Goal: Task Accomplishment & Management: Manage account settings

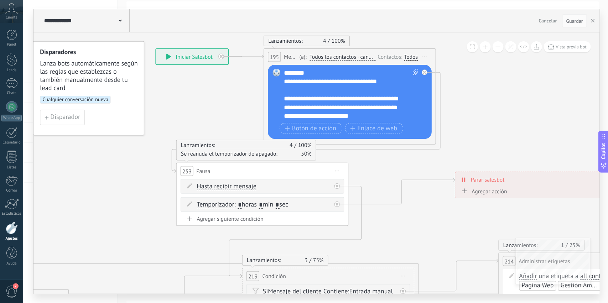
click at [10, 9] on use at bounding box center [12, 8] width 12 height 10
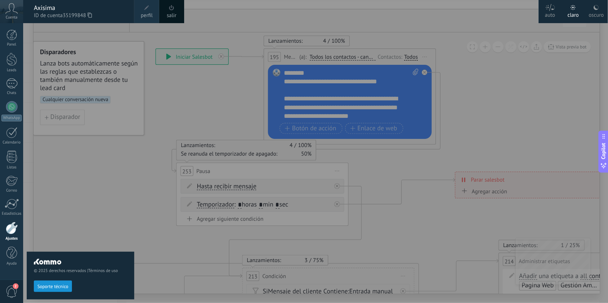
click at [140, 15] on link "perfil" at bounding box center [146, 11] width 25 height 23
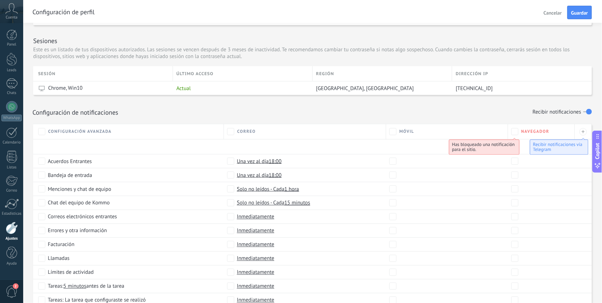
scroll to position [229, 0]
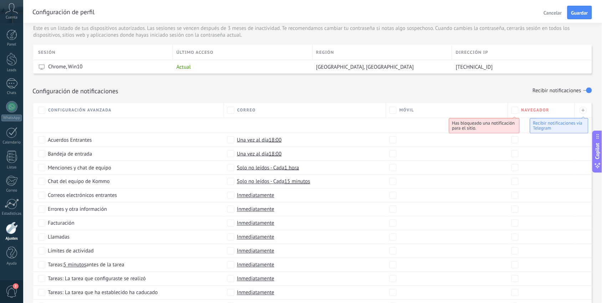
click at [248, 140] on span "Una vez al día 18:00" at bounding box center [259, 139] width 45 height 7
click at [250, 141] on span "Inmediatamente" at bounding box center [255, 140] width 37 height 7
click at [256, 154] on span "Una vez al día 18:00" at bounding box center [259, 153] width 45 height 7
click at [254, 158] on span "Inmediatamente" at bounding box center [255, 154] width 37 height 7
click at [259, 166] on span "Solo no leídos - Cada 1 hora" at bounding box center [268, 167] width 62 height 7
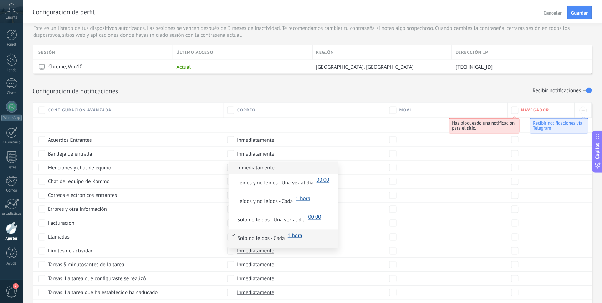
click at [263, 171] on span "Inmediatamente" at bounding box center [255, 168] width 37 height 7
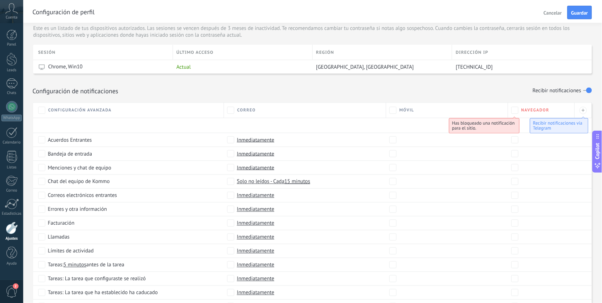
click at [268, 185] on span "Solo no leídos - Cada 15 minutos" at bounding box center [273, 181] width 73 height 7
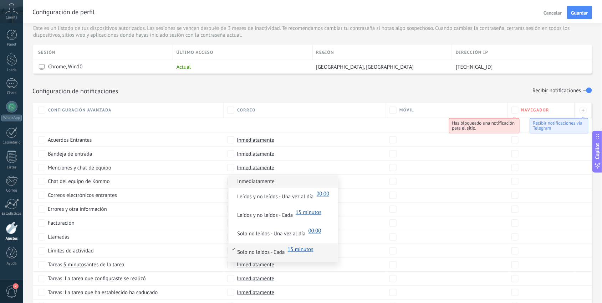
click at [268, 185] on span "Inmediatamente" at bounding box center [255, 182] width 37 height 7
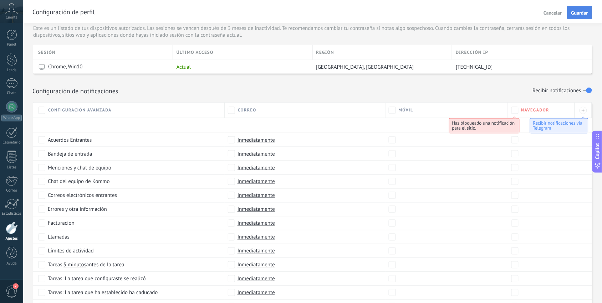
click at [579, 14] on span "Guardar" at bounding box center [579, 12] width 17 height 5
click at [15, 84] on div at bounding box center [11, 83] width 11 height 10
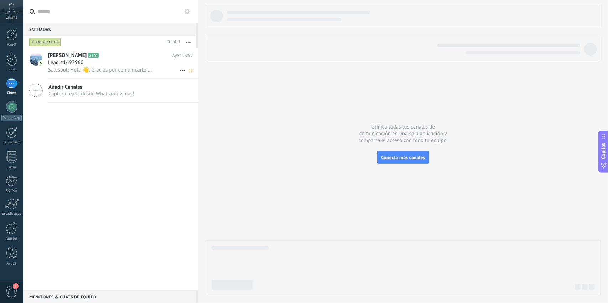
click at [128, 56] on h2 "[PERSON_NAME] A100" at bounding box center [110, 55] width 124 height 7
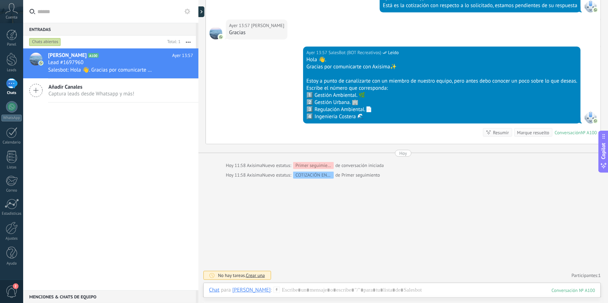
scroll to position [1415, 0]
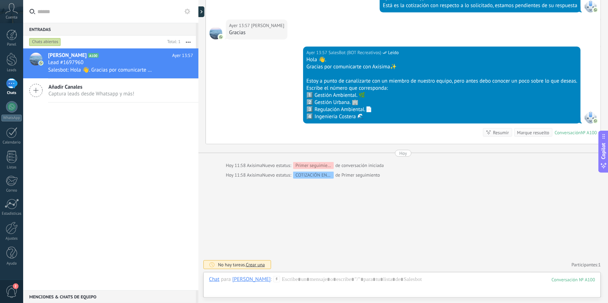
click at [243, 278] on div "[PERSON_NAME]" at bounding box center [251, 279] width 38 height 6
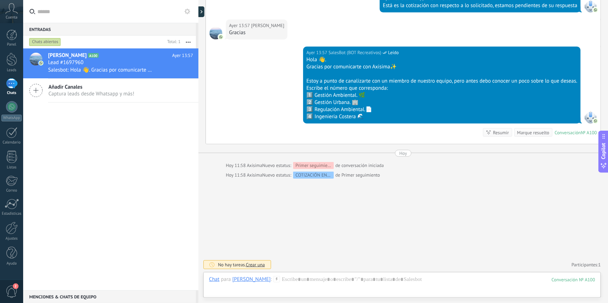
click at [190, 43] on button "button" at bounding box center [188, 42] width 15 height 13
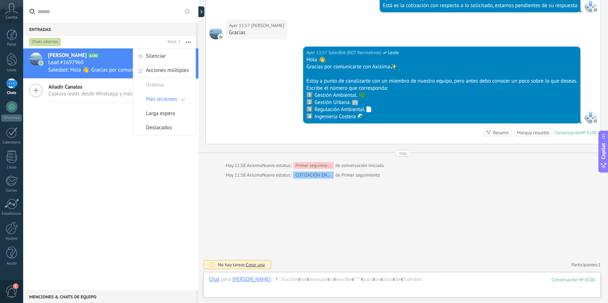
click at [190, 43] on button "button" at bounding box center [188, 42] width 15 height 13
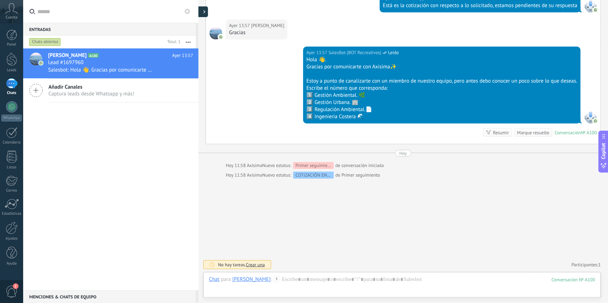
click at [202, 11] on div at bounding box center [202, 11] width 11 height 11
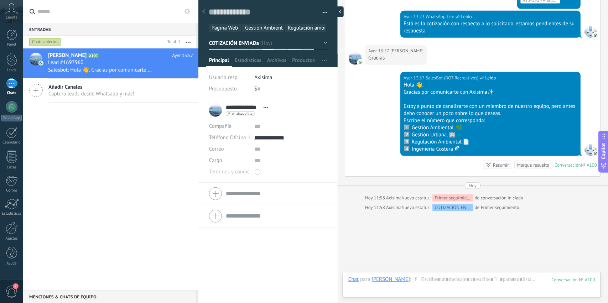
scroll to position [11, 0]
click at [254, 67] on span "Estadísticas" at bounding box center [248, 62] width 27 height 10
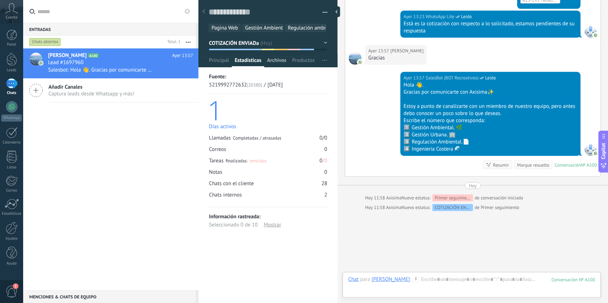
click at [272, 67] on span "Archivos" at bounding box center [276, 62] width 19 height 10
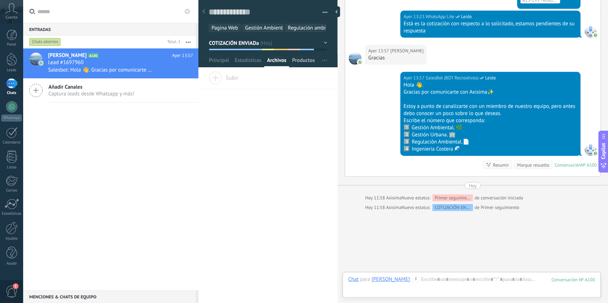
click at [296, 67] on span "Productos" at bounding box center [303, 62] width 23 height 10
click at [213, 67] on span "Principal" at bounding box center [219, 62] width 20 height 10
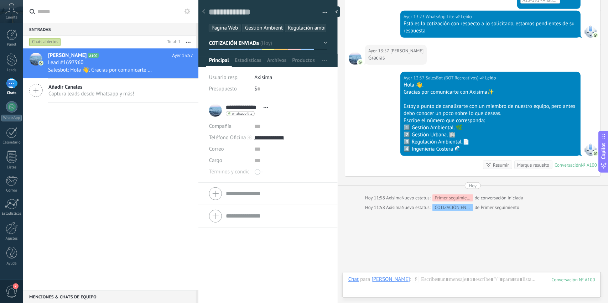
click at [203, 14] on icon at bounding box center [203, 11] width 3 height 4
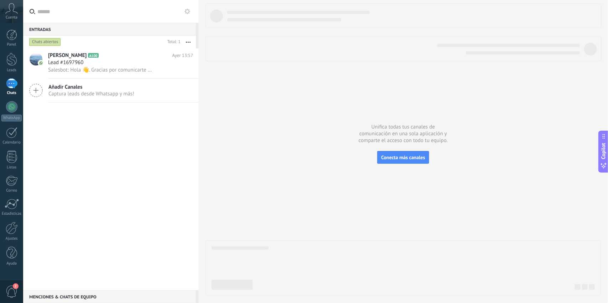
click at [488, 130] on div at bounding box center [404, 150] width 396 height 293
click at [391, 156] on span "Conecta más canales" at bounding box center [403, 157] width 44 height 6
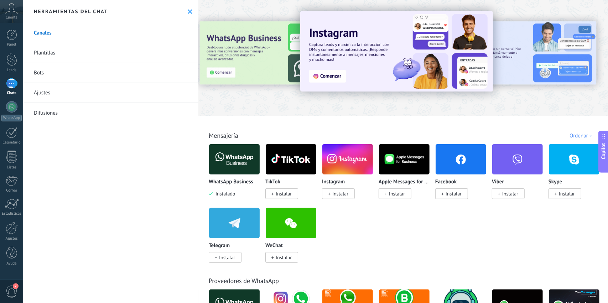
click at [188, 11] on icon at bounding box center [190, 11] width 5 height 5
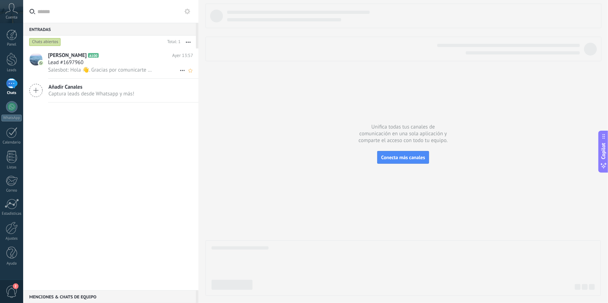
click at [130, 60] on div "Lead #1697960" at bounding box center [120, 62] width 145 height 7
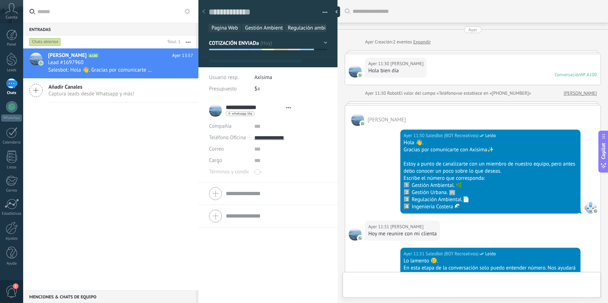
type textarea "**********"
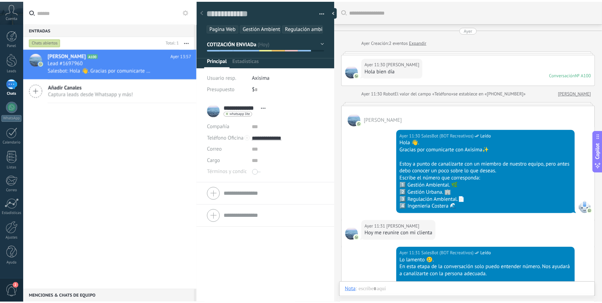
scroll to position [1391, 0]
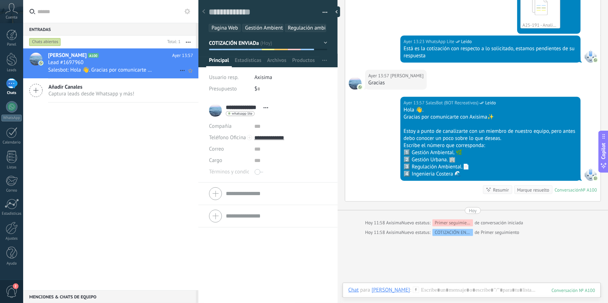
click at [182, 70] on use at bounding box center [182, 70] width 5 height 1
click at [138, 113] on div at bounding box center [304, 151] width 608 height 303
click at [12, 85] on div at bounding box center [11, 83] width 11 height 10
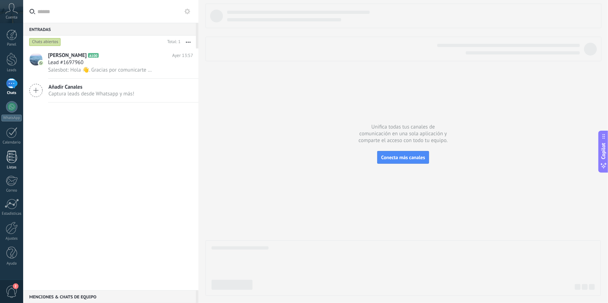
click at [12, 157] on div at bounding box center [11, 157] width 11 height 12
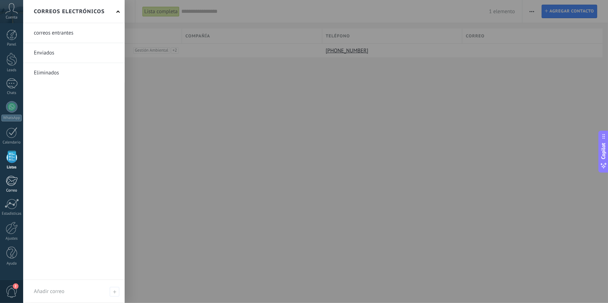
click at [16, 177] on div at bounding box center [12, 181] width 12 height 11
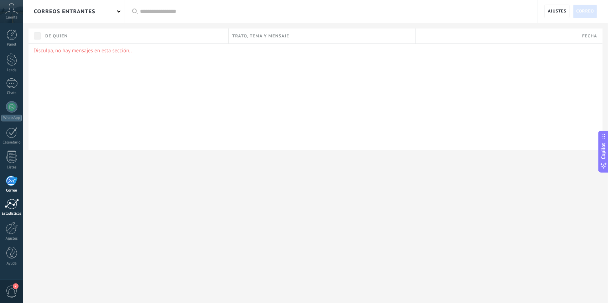
click at [10, 200] on div at bounding box center [12, 204] width 14 height 11
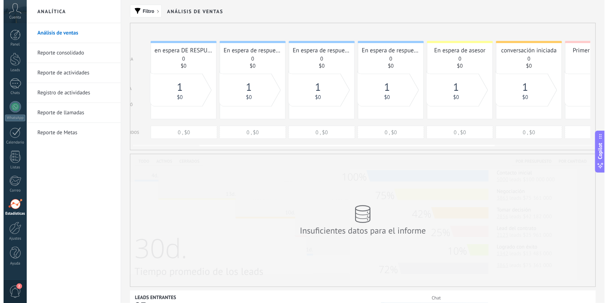
scroll to position [0, 134]
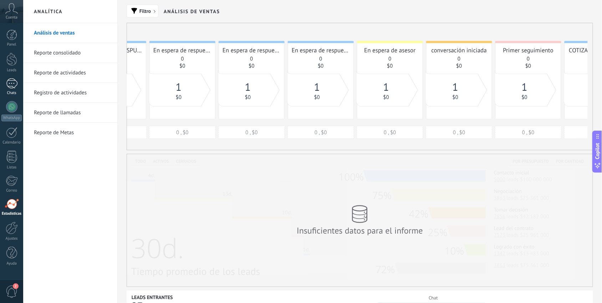
click at [12, 80] on div at bounding box center [11, 83] width 11 height 10
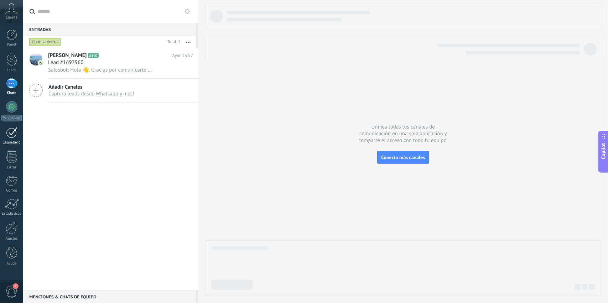
click at [11, 138] on div at bounding box center [11, 132] width 11 height 11
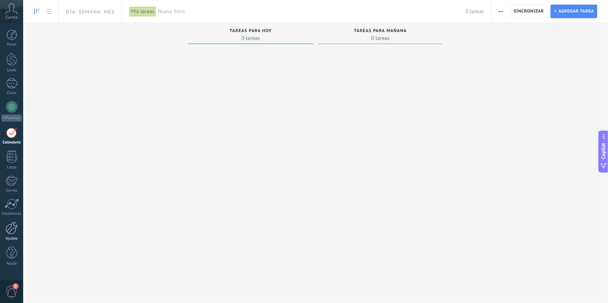
click at [10, 236] on link "Ajustes" at bounding box center [11, 231] width 23 height 19
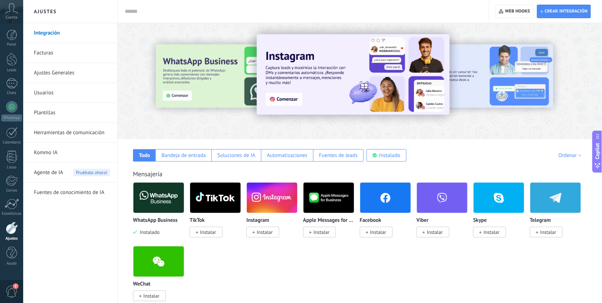
click at [68, 69] on link "Ajustes Generales" at bounding box center [72, 73] width 76 height 20
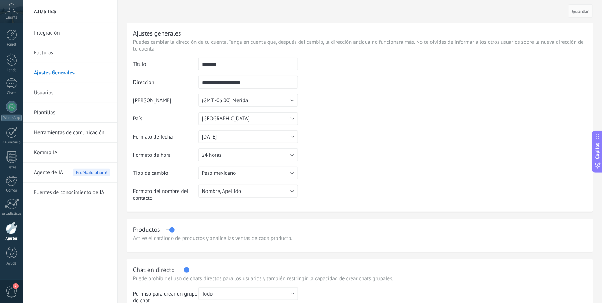
click at [60, 128] on link "Herramientas de comunicación" at bounding box center [72, 133] width 76 height 20
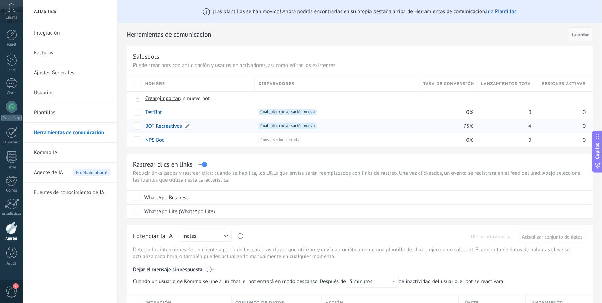
click at [160, 124] on link "BOT Recreativos" at bounding box center [163, 126] width 37 height 7
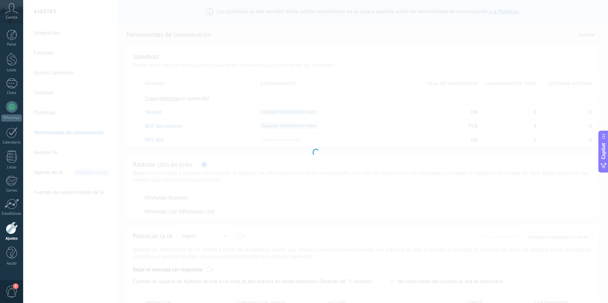
type input "**********"
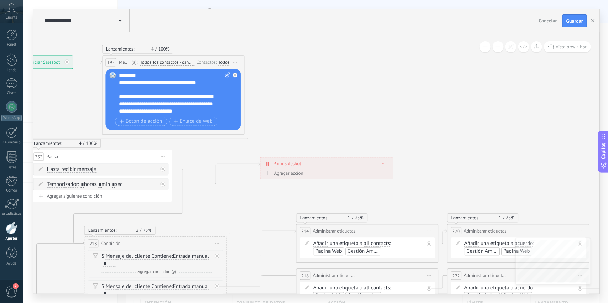
drag, startPoint x: 470, startPoint y: 140, endPoint x: 252, endPoint y: 89, distance: 224.2
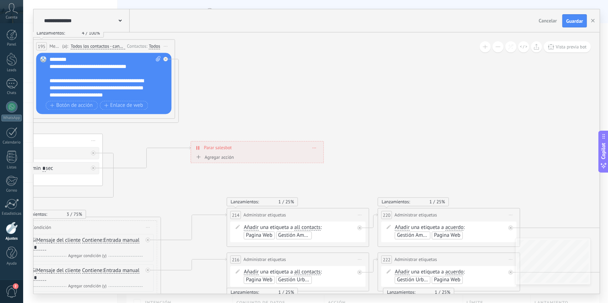
drag, startPoint x: 478, startPoint y: 153, endPoint x: 180, endPoint y: 37, distance: 319.0
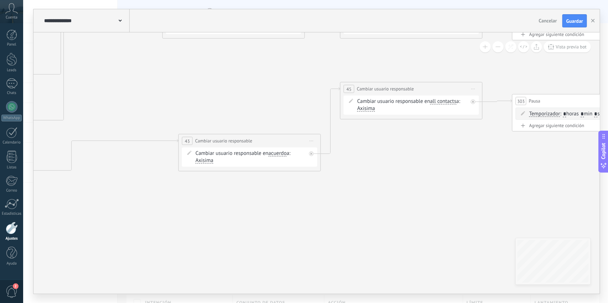
drag, startPoint x: 407, startPoint y: 155, endPoint x: 121, endPoint y: 59, distance: 301.8
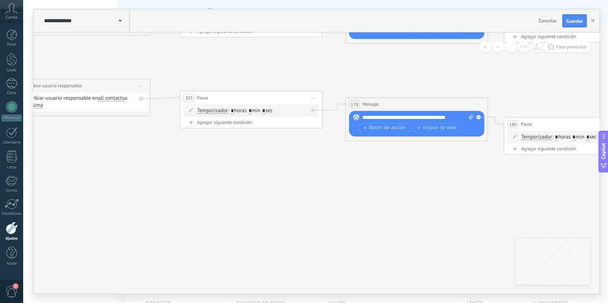
drag, startPoint x: 447, startPoint y: 184, endPoint x: 108, endPoint y: 179, distance: 338.6
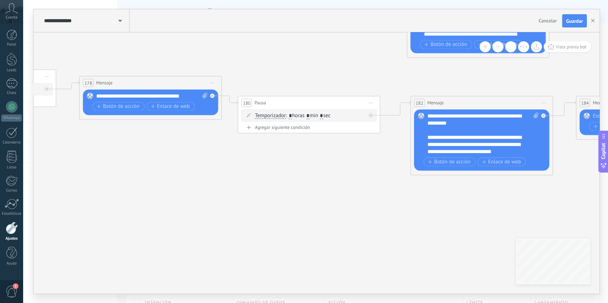
drag, startPoint x: 360, startPoint y: 179, endPoint x: 74, endPoint y: 154, distance: 287.2
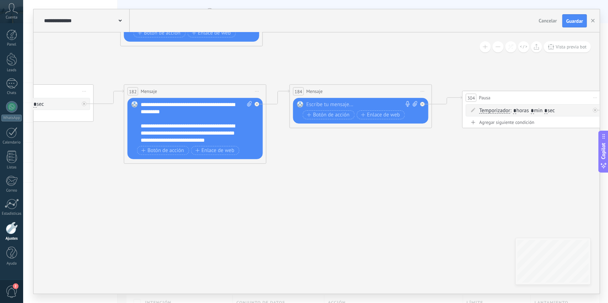
drag, startPoint x: 350, startPoint y: 182, endPoint x: 103, endPoint y: 176, distance: 247.0
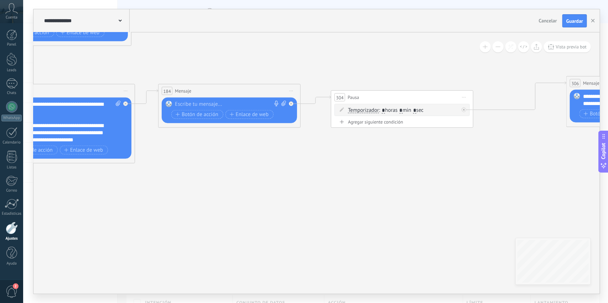
drag, startPoint x: 389, startPoint y: 170, endPoint x: 271, endPoint y: 173, distance: 118.0
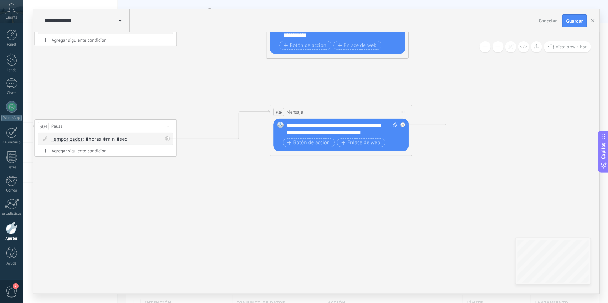
drag, startPoint x: 438, startPoint y: 175, endPoint x: 141, endPoint y: 204, distance: 298.2
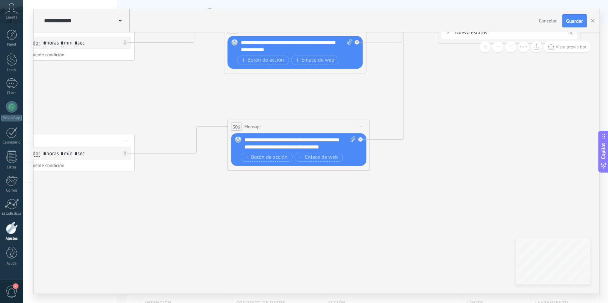
drag, startPoint x: 394, startPoint y: 198, endPoint x: 298, endPoint y: 242, distance: 106.1
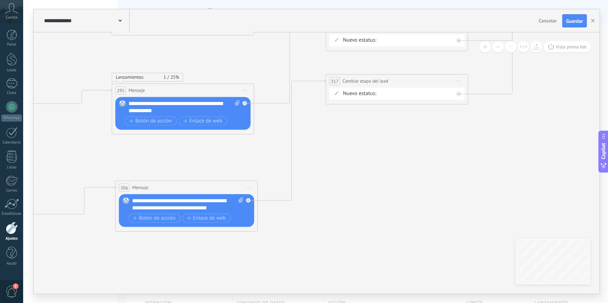
drag, startPoint x: 374, startPoint y: 170, endPoint x: 298, endPoint y: 242, distance: 104.9
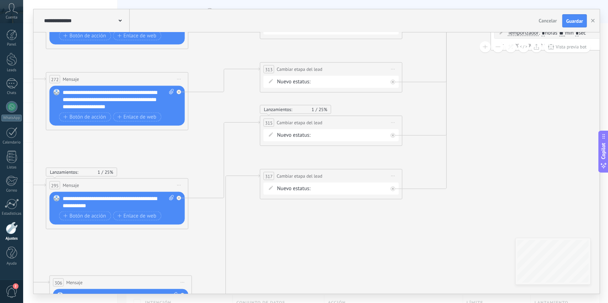
drag, startPoint x: 482, startPoint y: 118, endPoint x: 491, endPoint y: 207, distance: 90.2
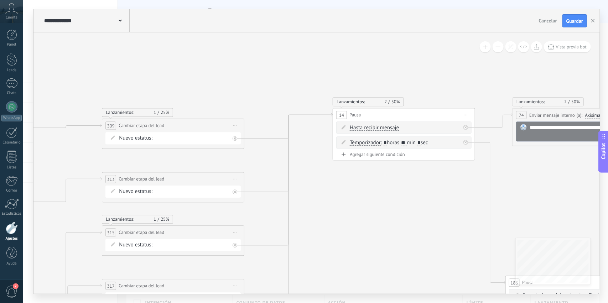
drag, startPoint x: 498, startPoint y: 166, endPoint x: 330, endPoint y: 186, distance: 169.7
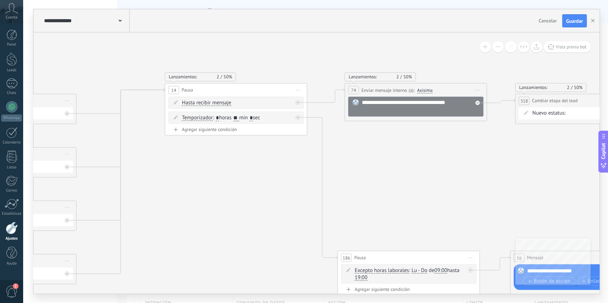
drag, startPoint x: 423, startPoint y: 205, endPoint x: 196, endPoint y: 173, distance: 229.3
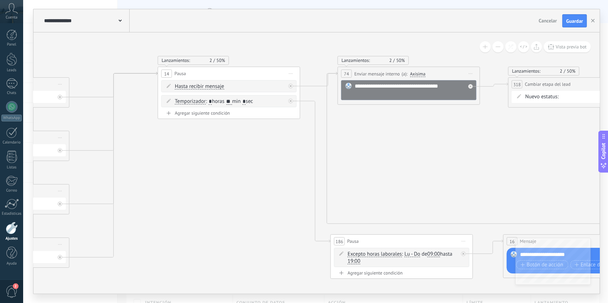
drag, startPoint x: 340, startPoint y: 170, endPoint x: 558, endPoint y: 134, distance: 220.3
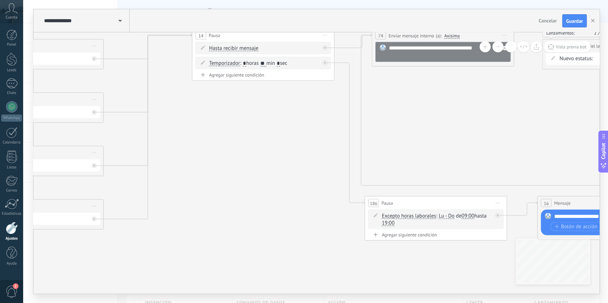
drag, startPoint x: 394, startPoint y: 165, endPoint x: 222, endPoint y: 145, distance: 173.9
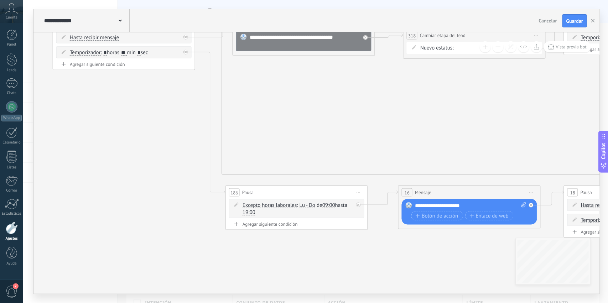
drag, startPoint x: 451, startPoint y: 122, endPoint x: 346, endPoint y: 118, distance: 105.6
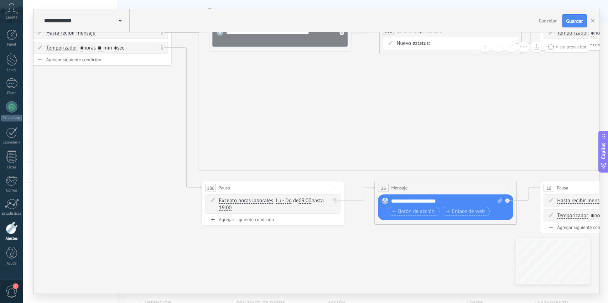
drag, startPoint x: 498, startPoint y: 122, endPoint x: 480, endPoint y: 119, distance: 18.0
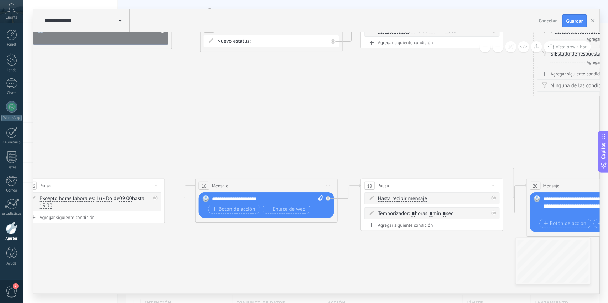
drag, startPoint x: 419, startPoint y: 112, endPoint x: 240, endPoint y: 109, distance: 179.6
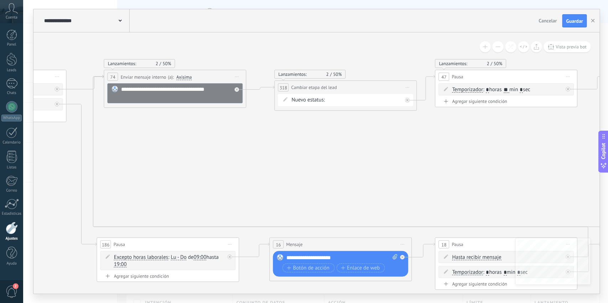
drag, startPoint x: 417, startPoint y: 114, endPoint x: 485, endPoint y: 171, distance: 88.8
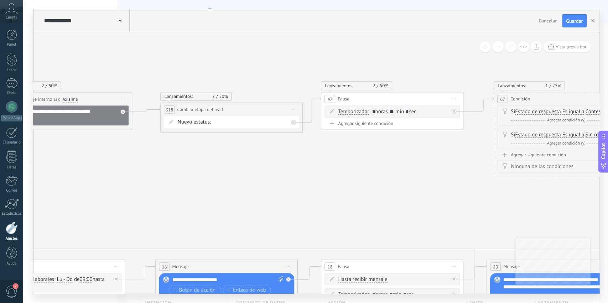
drag, startPoint x: 369, startPoint y: 162, endPoint x: 237, endPoint y: 175, distance: 132.5
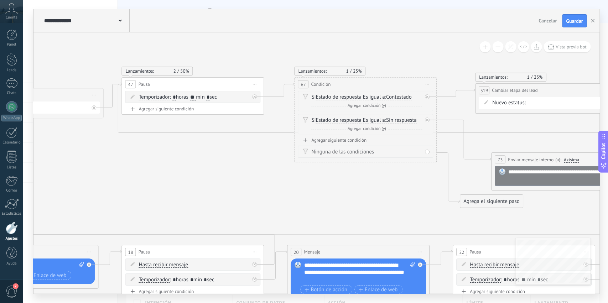
drag, startPoint x: 387, startPoint y: 189, endPoint x: 212, endPoint y: 179, distance: 174.6
click at [200, 177] on icon at bounding box center [518, 214] width 7887 height 713
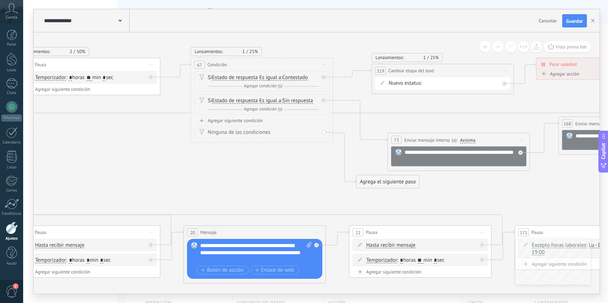
drag, startPoint x: 341, startPoint y: 197, endPoint x: 451, endPoint y: 179, distance: 111.3
click at [434, 181] on icon at bounding box center [415, 195] width 7887 height 713
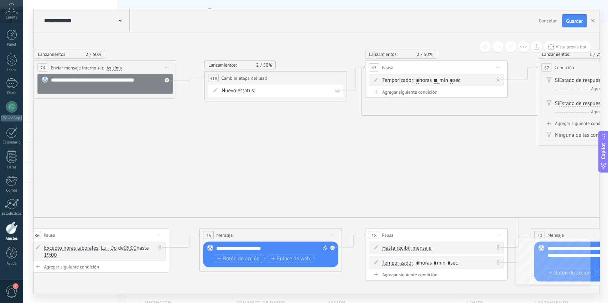
drag, startPoint x: 186, startPoint y: 163, endPoint x: 329, endPoint y: 161, distance: 142.9
drag, startPoint x: 213, startPoint y: 158, endPoint x: 416, endPoint y: 182, distance: 204.2
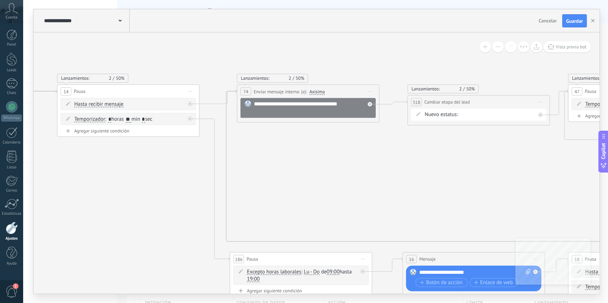
drag, startPoint x: 279, startPoint y: 175, endPoint x: 391, endPoint y: 175, distance: 111.9
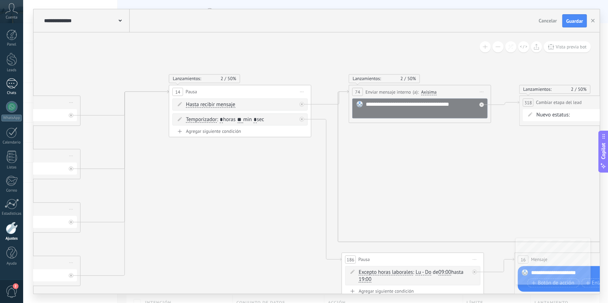
click at [10, 88] on div at bounding box center [11, 83] width 11 height 10
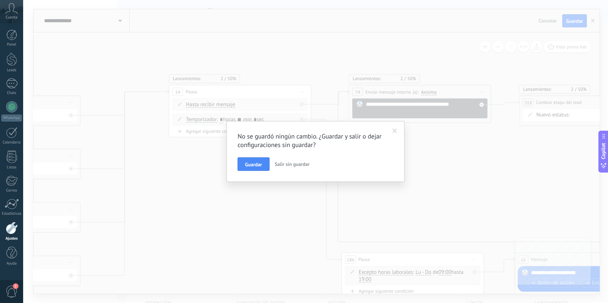
click at [286, 163] on span "Salir sin guardar" at bounding box center [292, 164] width 35 height 6
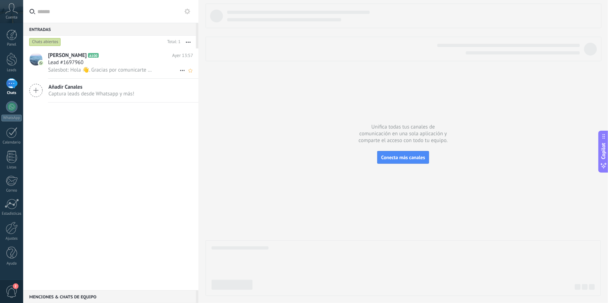
click at [129, 54] on h2 "[PERSON_NAME] A100" at bounding box center [110, 55] width 124 height 7
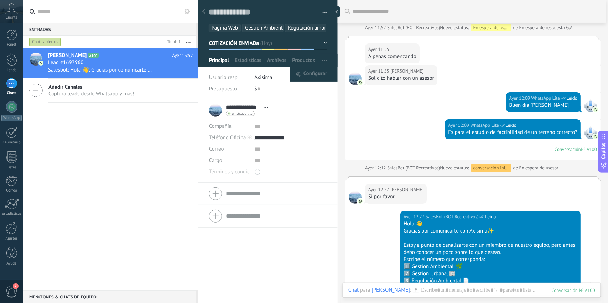
scroll to position [1034, 0]
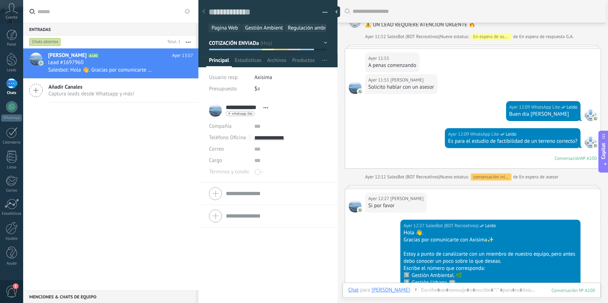
click at [323, 50] on button "COTIZACIÓN ENVIADa" at bounding box center [268, 43] width 118 height 13
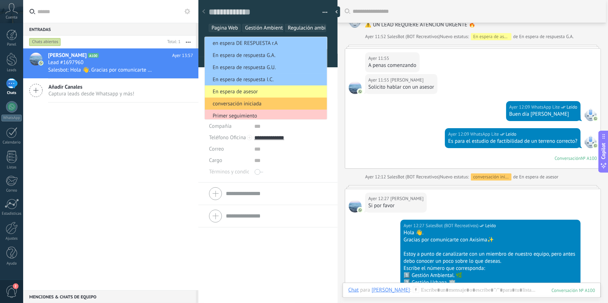
scroll to position [38, 0]
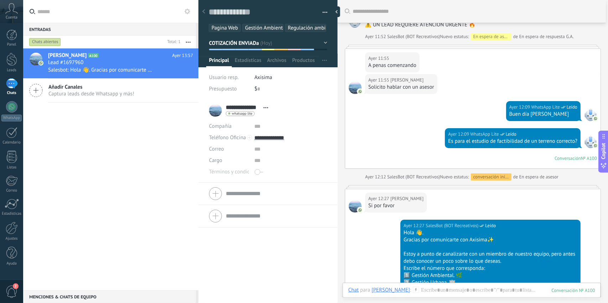
scroll to position [901, 0]
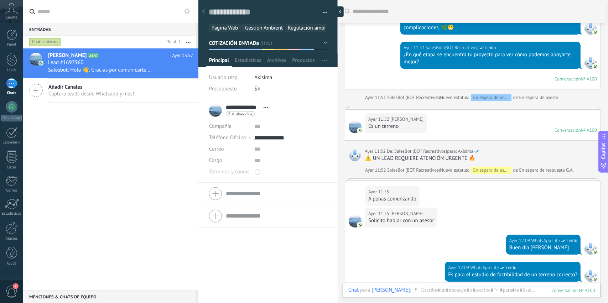
click at [339, 12] on div at bounding box center [338, 11] width 11 height 11
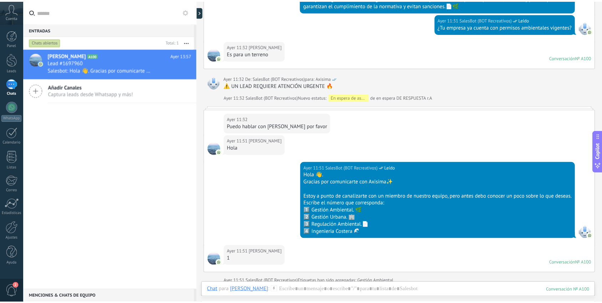
scroll to position [500, 0]
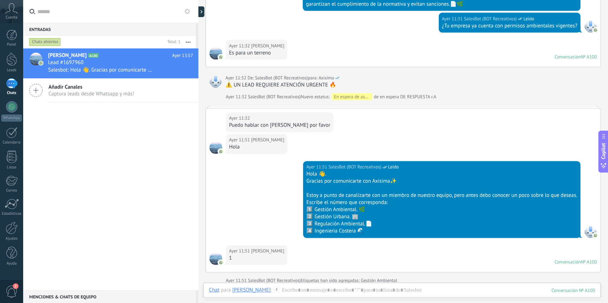
click at [6, 90] on link "Chats" at bounding box center [11, 86] width 23 height 17
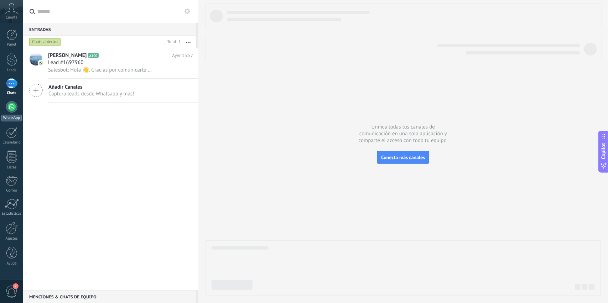
click at [6, 108] on div at bounding box center [11, 106] width 11 height 11
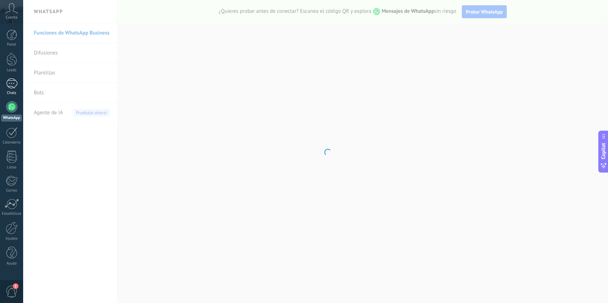
click at [8, 84] on div at bounding box center [11, 83] width 11 height 10
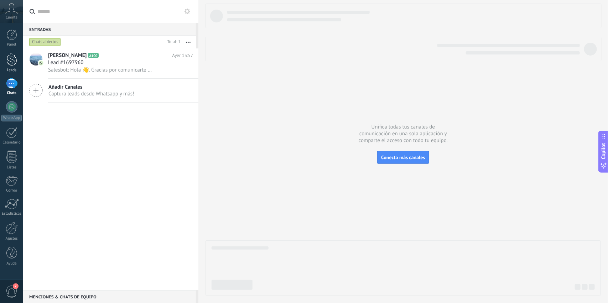
click at [6, 59] on div at bounding box center [11, 59] width 11 height 13
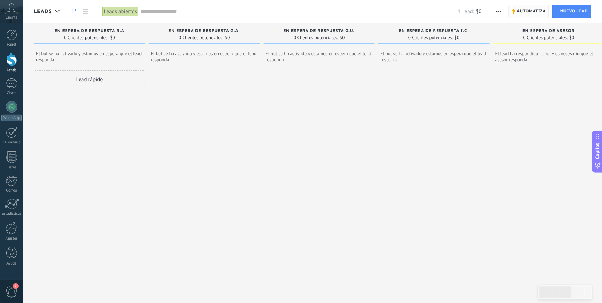
click at [516, 12] on span "Automatiza Automatiza" at bounding box center [528, 12] width 41 height 14
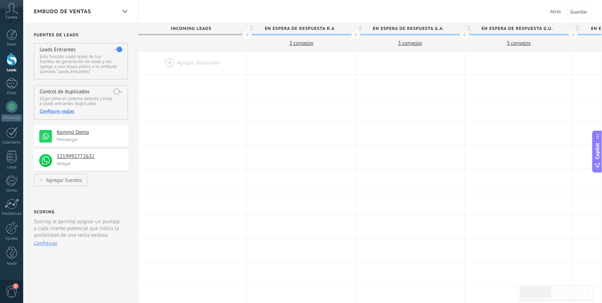
click at [300, 43] on span "3 сonsejos" at bounding box center [301, 43] width 24 height 7
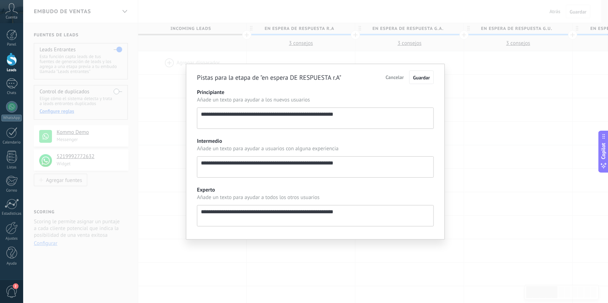
click at [427, 44] on div "**********" at bounding box center [315, 151] width 585 height 303
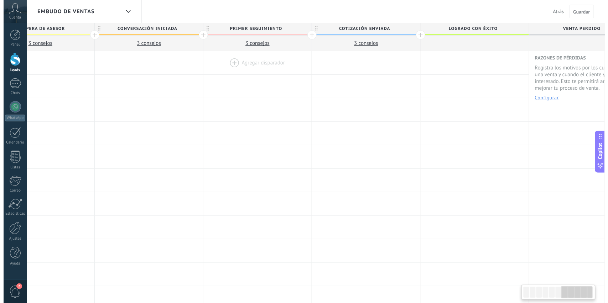
scroll to position [0, 733]
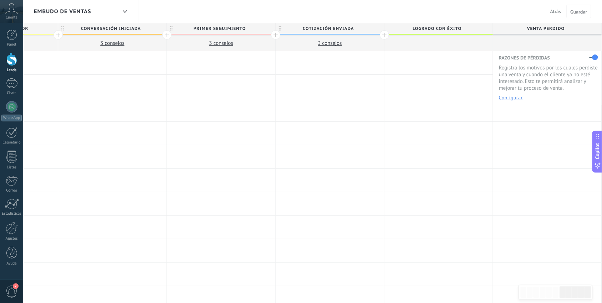
click at [311, 43] on button "3 сonsejos" at bounding box center [329, 43] width 108 height 15
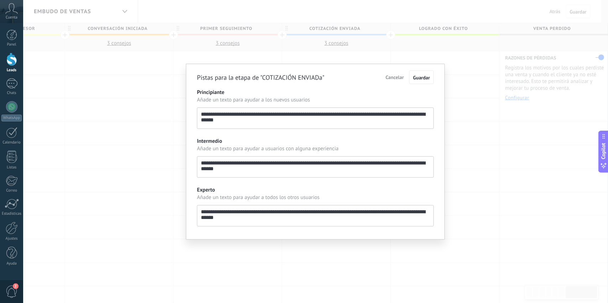
click at [473, 128] on div "**********" at bounding box center [315, 151] width 585 height 303
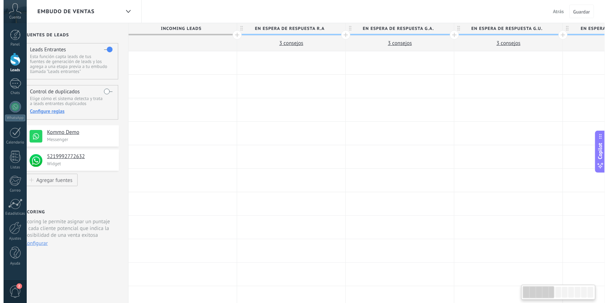
scroll to position [0, 0]
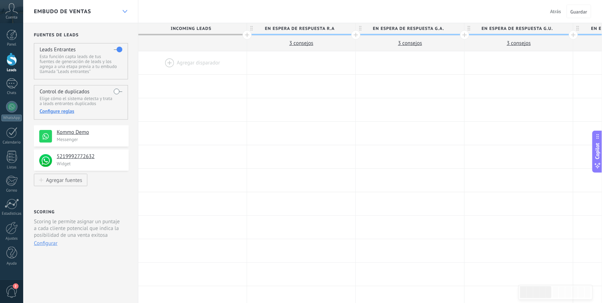
click at [124, 8] on div at bounding box center [125, 12] width 12 height 14
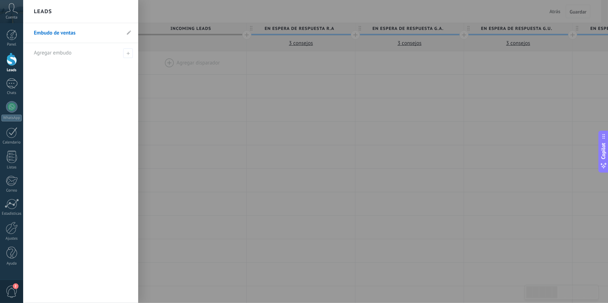
click at [125, 10] on div "Leads" at bounding box center [80, 11] width 115 height 23
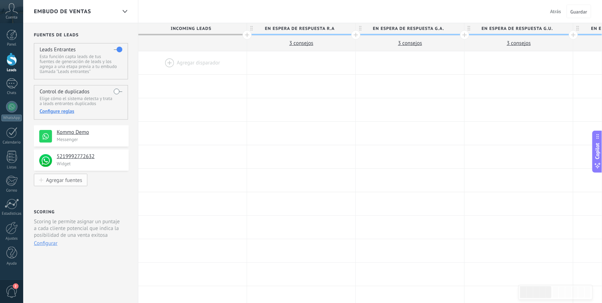
click at [63, 181] on div "Agregar fuentes" at bounding box center [64, 180] width 36 height 6
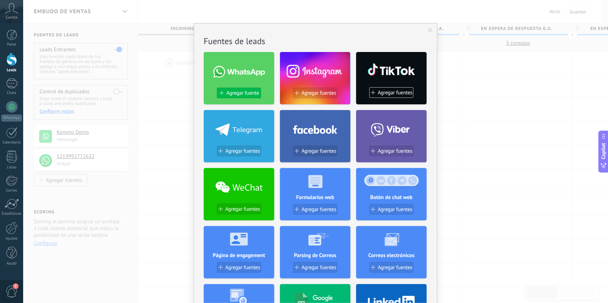
click at [237, 96] on span "Agregar fuente" at bounding box center [243, 93] width 32 height 6
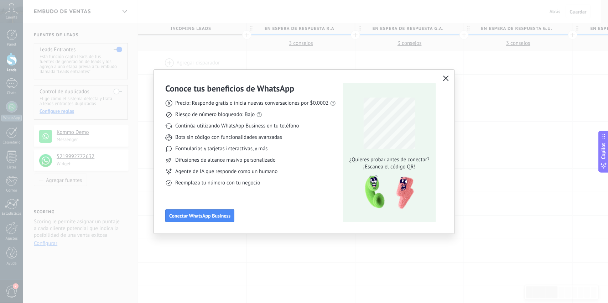
click at [445, 77] on use "button" at bounding box center [445, 78] width 5 height 5
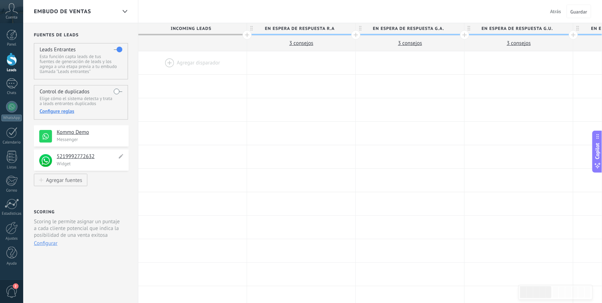
click at [68, 154] on h4 "5219992772632" at bounding box center [87, 156] width 60 height 7
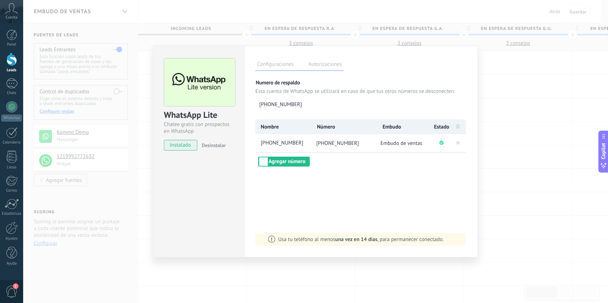
click at [516, 83] on div "WhatsApp Lite Chatee gratis con prospectos en WhatsApp instalado Desinstalar Co…" at bounding box center [315, 151] width 585 height 303
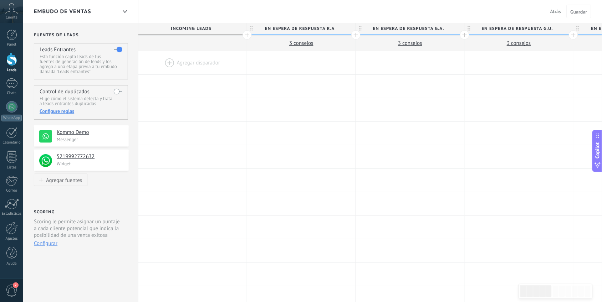
type textarea "**********"
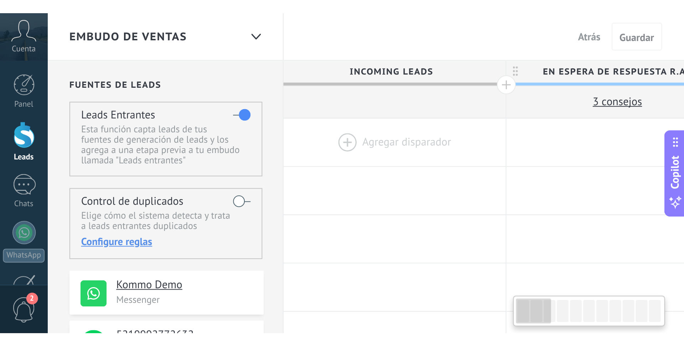
scroll to position [14, 0]
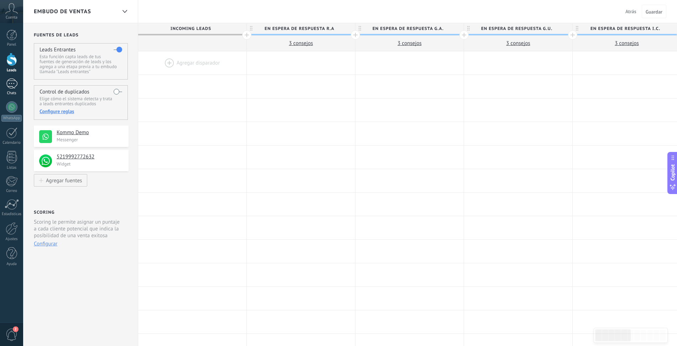
click at [10, 89] on link "Chats" at bounding box center [11, 86] width 23 height 17
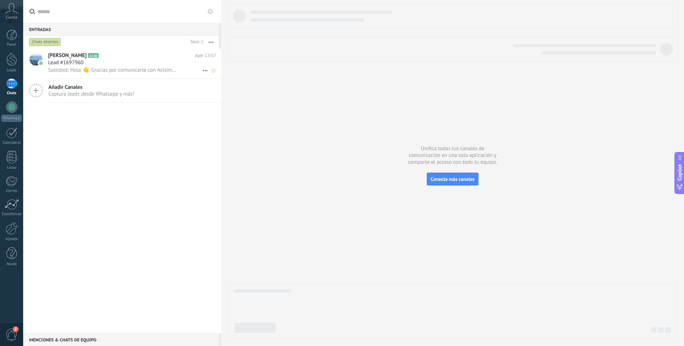
click at [94, 65] on div "Lead #1697960" at bounding box center [132, 62] width 168 height 7
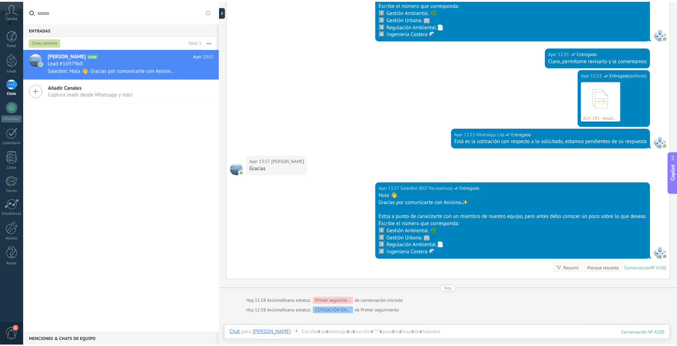
scroll to position [1262, 0]
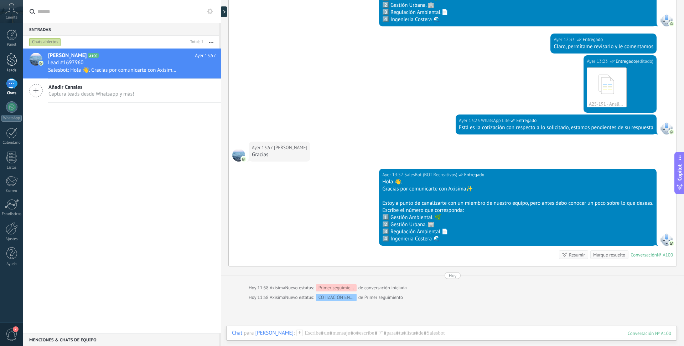
click at [5, 56] on link "Leads" at bounding box center [11, 63] width 23 height 20
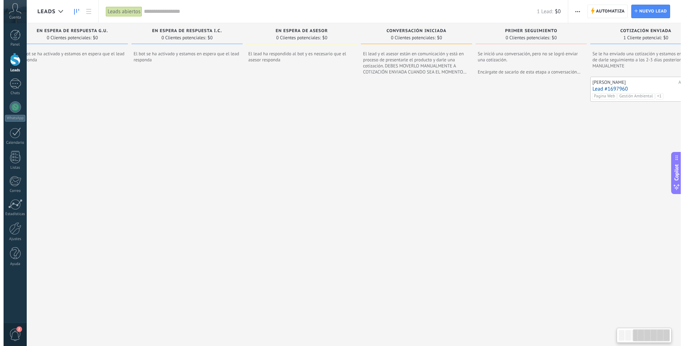
scroll to position [0, 282]
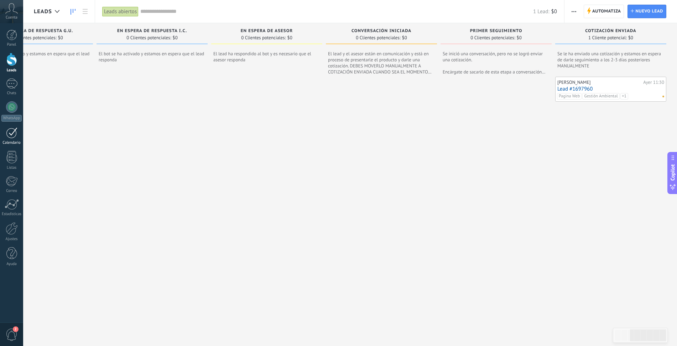
click at [12, 136] on div at bounding box center [11, 132] width 11 height 11
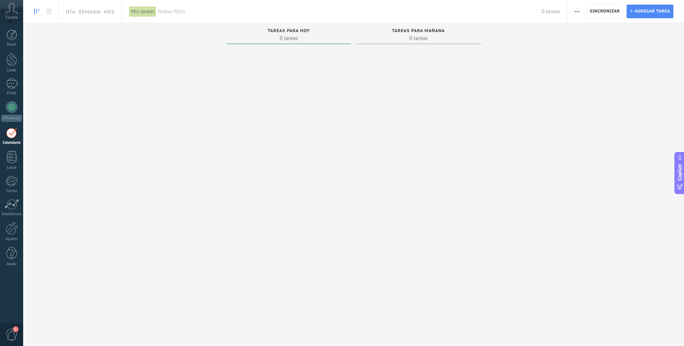
click at [144, 10] on div "Mis tareas" at bounding box center [142, 11] width 27 height 10
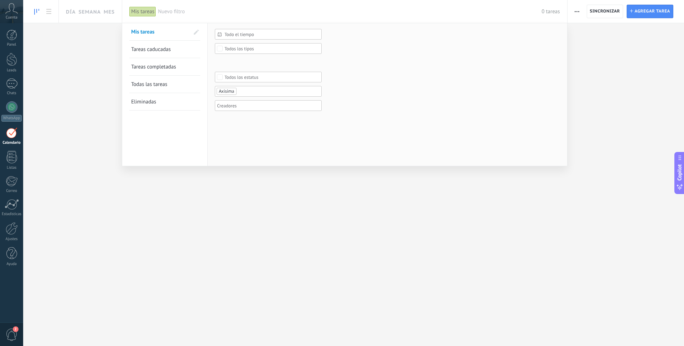
click at [608, 9] on div at bounding box center [342, 173] width 684 height 346
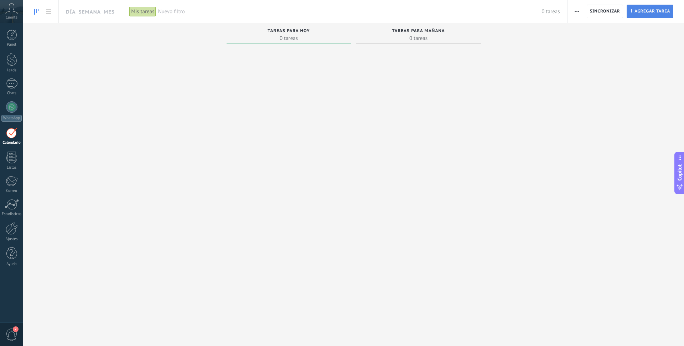
click at [608, 9] on span "Agregar tarea" at bounding box center [653, 11] width 36 height 13
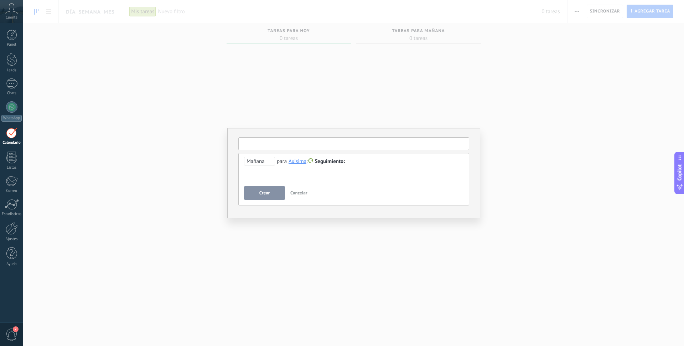
click at [260, 143] on input "text" at bounding box center [353, 143] width 231 height 13
click at [268, 164] on span "[PERSON_NAME]" at bounding box center [266, 165] width 50 height 7
type input "**********"
click at [298, 179] on div "**********" at bounding box center [354, 170] width 220 height 26
click at [260, 158] on span "Mañana" at bounding box center [259, 161] width 31 height 9
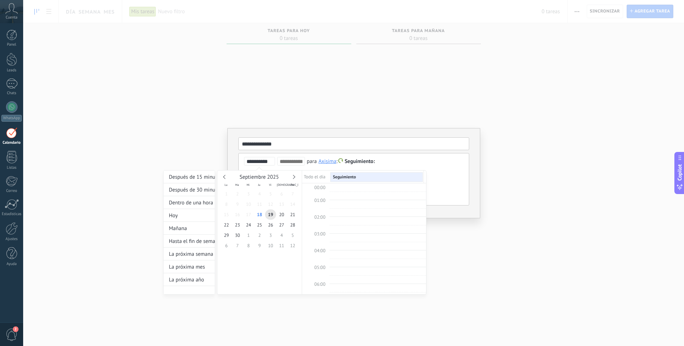
scroll to position [134, 0]
type input "**********"
click at [228, 226] on span "22" at bounding box center [226, 225] width 11 height 10
click at [447, 170] on div at bounding box center [342, 173] width 684 height 346
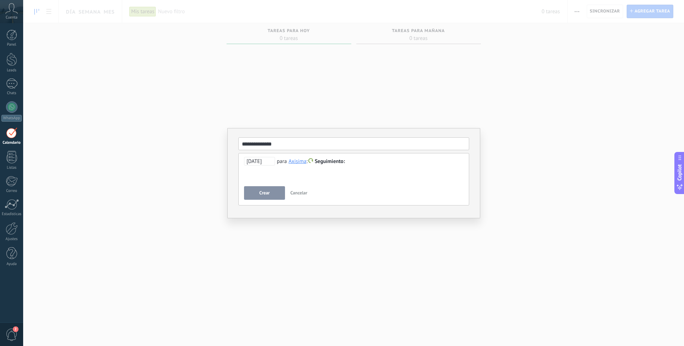
click at [270, 194] on button "Crear" at bounding box center [264, 193] width 41 height 14
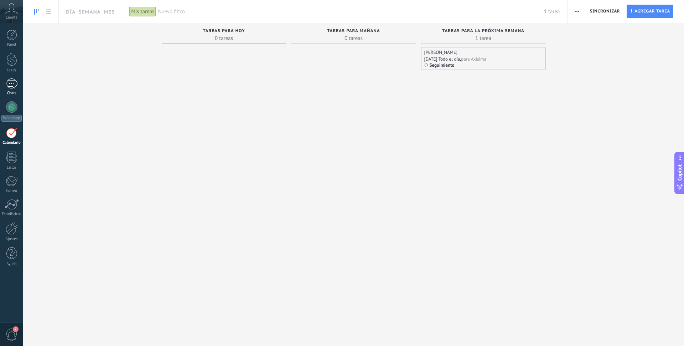
click at [16, 84] on div at bounding box center [11, 83] width 11 height 10
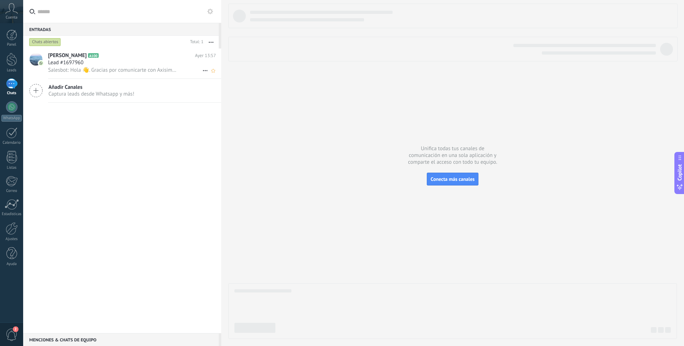
click at [77, 60] on span "Lead #1697960" at bounding box center [65, 62] width 35 height 7
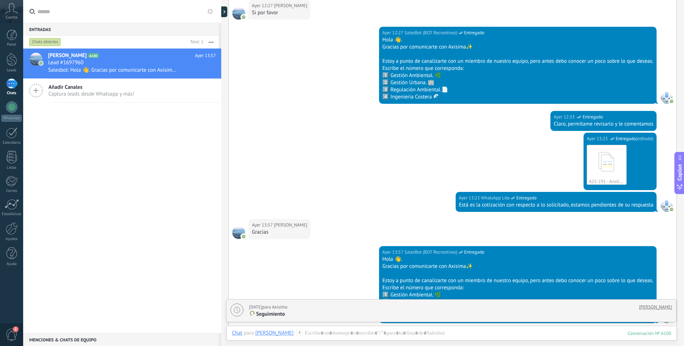
scroll to position [1188, 0]
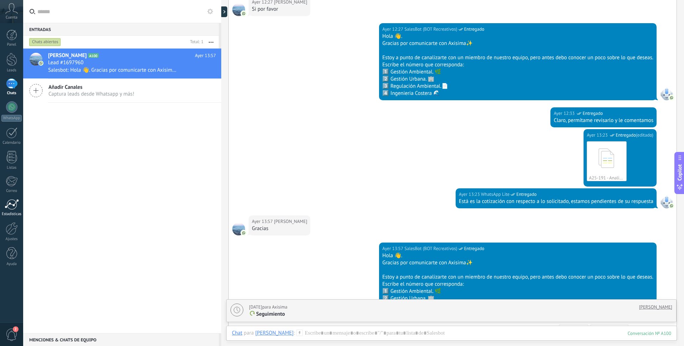
click at [16, 212] on div "Estadísticas" at bounding box center [11, 214] width 21 height 5
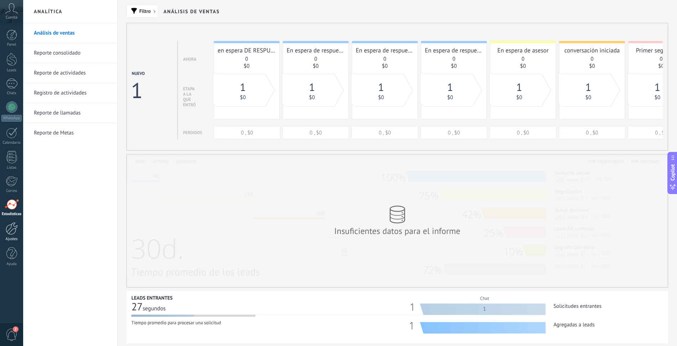
click at [9, 229] on div at bounding box center [12, 228] width 12 height 12
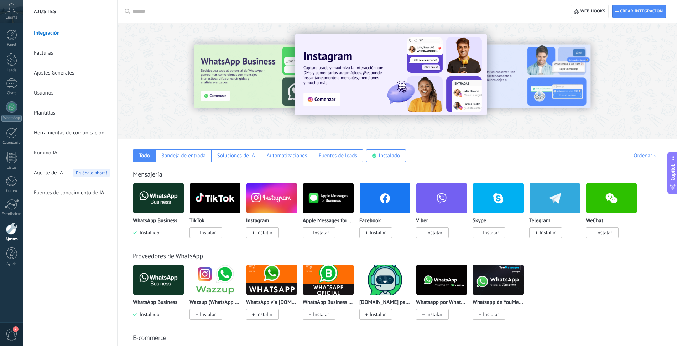
click at [68, 137] on link "Herramientas de comunicación" at bounding box center [72, 133] width 76 height 20
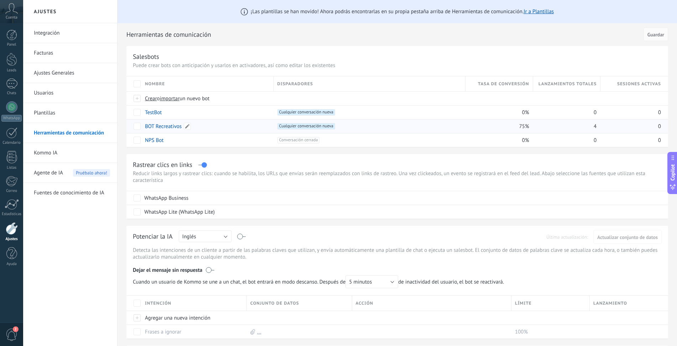
click at [172, 129] on link "BOT Recreativos" at bounding box center [163, 126] width 37 height 7
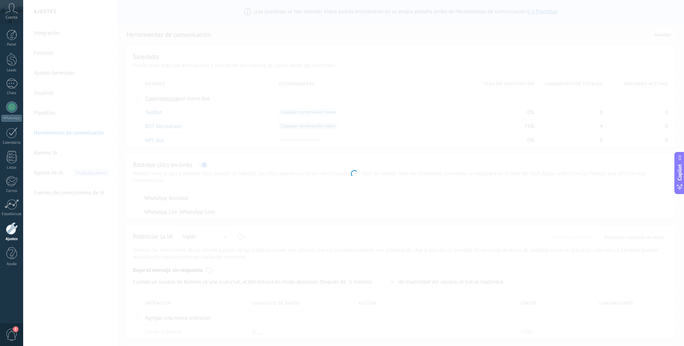
type input "**********"
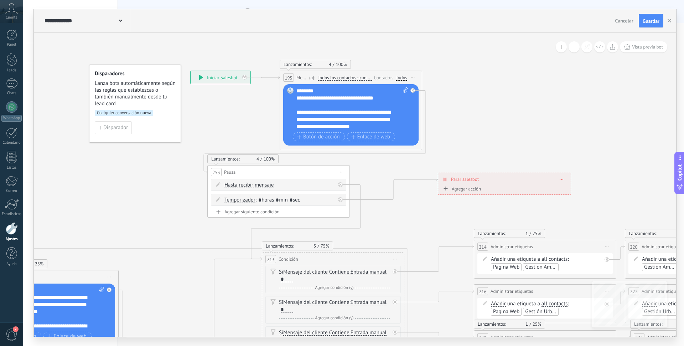
click at [11, 303] on span "2" at bounding box center [12, 334] width 12 height 12
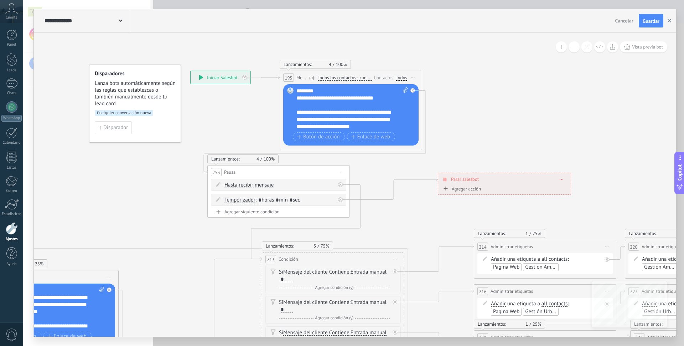
click at [608, 20] on icon "button" at bounding box center [670, 21] width 4 height 4
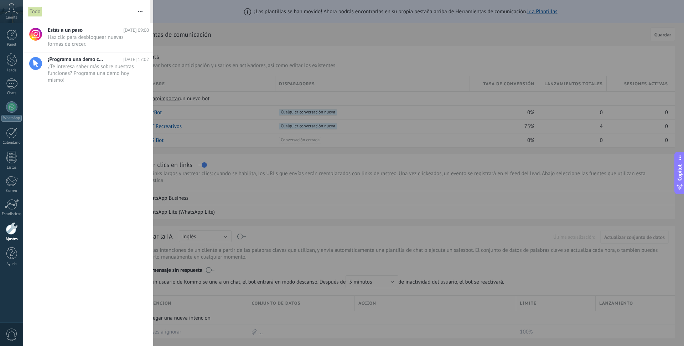
click at [251, 27] on div at bounding box center [342, 173] width 684 height 346
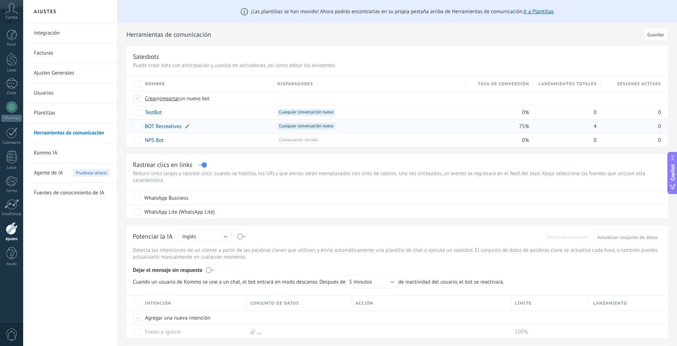
click at [162, 129] on link "BOT Recreativos" at bounding box center [163, 126] width 37 height 7
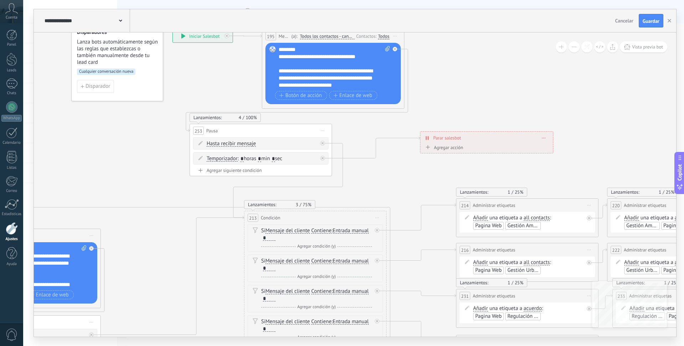
drag, startPoint x: 521, startPoint y: 135, endPoint x: 525, endPoint y: 72, distance: 62.8
click at [258, 129] on div "253 Pausa ***** Iniciar vista previa aquí Cambiar nombre Duplicar Borrar" at bounding box center [261, 130] width 142 height 13
click at [321, 130] on span "Iniciar vista previa aquí Cambiar nombre Duplicar Borrar" at bounding box center [322, 130] width 11 height 10
click at [337, 139] on div "Iniciar vista previa aquí" at bounding box center [355, 141] width 71 height 12
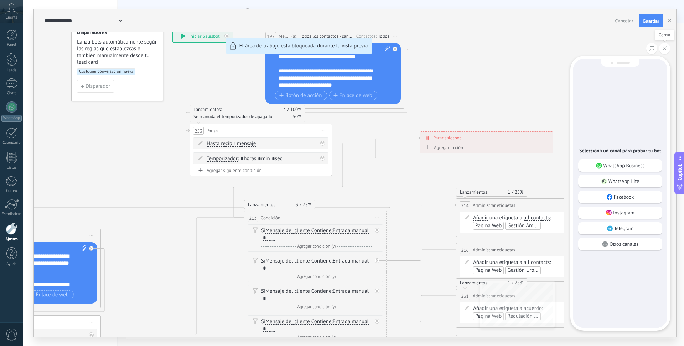
click at [669, 49] on button at bounding box center [664, 48] width 11 height 11
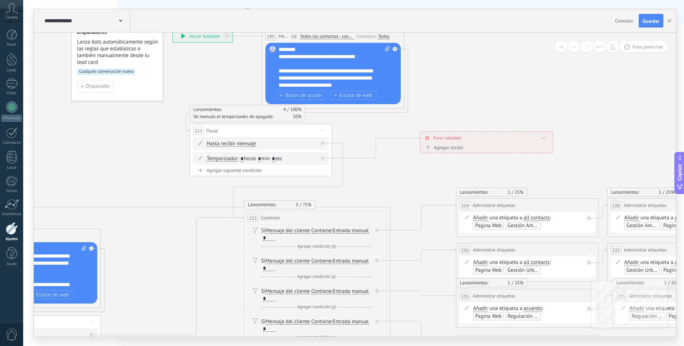
click at [314, 158] on icon at bounding box center [315, 158] width 4 height 1
drag, startPoint x: 264, startPoint y: 160, endPoint x: 247, endPoint y: 160, distance: 17.5
click at [261, 160] on input "*" at bounding box center [259, 159] width 3 height 6
click at [244, 159] on input "*" at bounding box center [242, 159] width 3 height 6
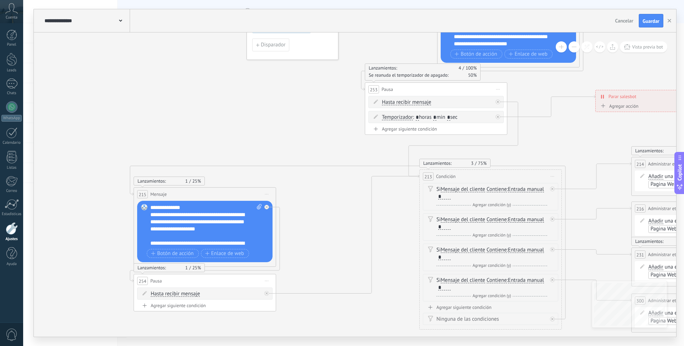
drag, startPoint x: 146, startPoint y: 195, endPoint x: 318, endPoint y: 153, distance: 176.8
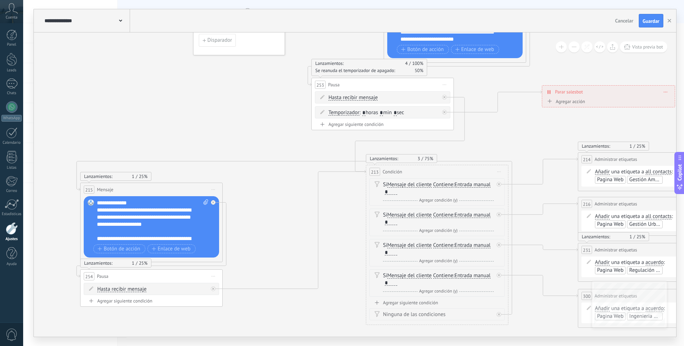
drag, startPoint x: 308, startPoint y: 128, endPoint x: 251, endPoint y: 123, distance: 56.5
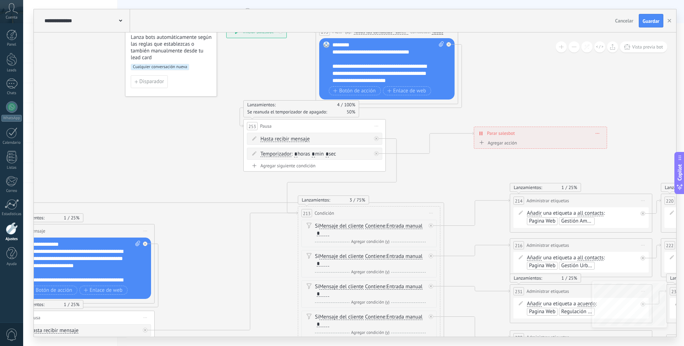
drag, startPoint x: 310, startPoint y: 130, endPoint x: 253, endPoint y: 196, distance: 86.9
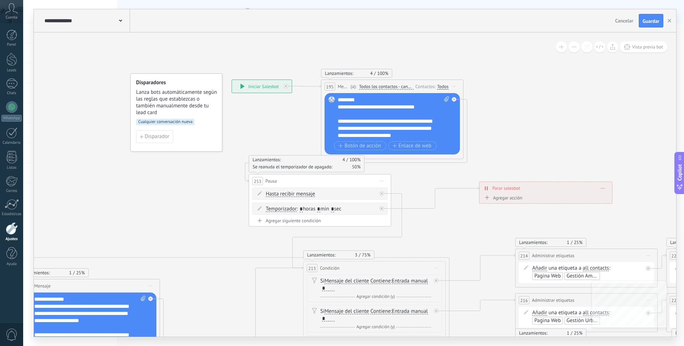
drag, startPoint x: 228, startPoint y: 173, endPoint x: 232, endPoint y: 196, distance: 23.4
click at [625, 17] on button "Cancelar" at bounding box center [625, 20] width 24 height 11
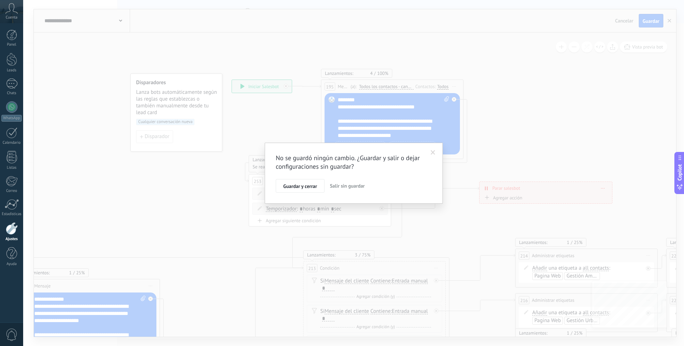
click at [336, 185] on span "Salir sin guardar" at bounding box center [347, 185] width 35 height 6
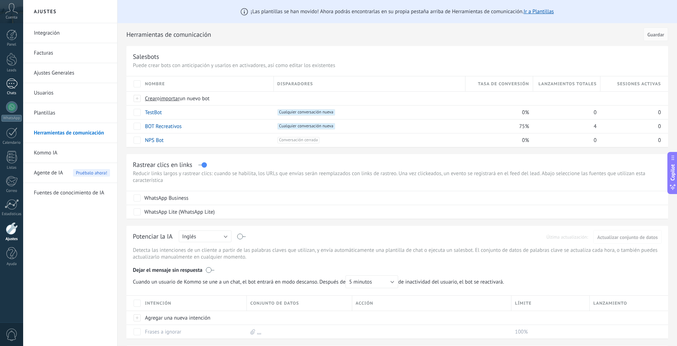
click at [17, 83] on link "Chats" at bounding box center [11, 86] width 23 height 17
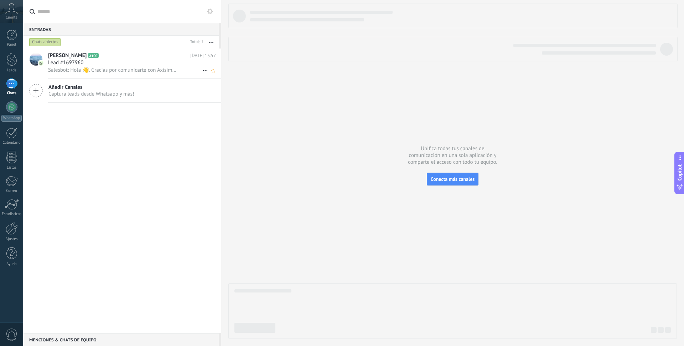
click at [135, 68] on span "Salesbot: Hola 👋. Gracias por comunicarte con Axisima✨ Estoy a punto de canaliz…" at bounding box center [112, 70] width 129 height 7
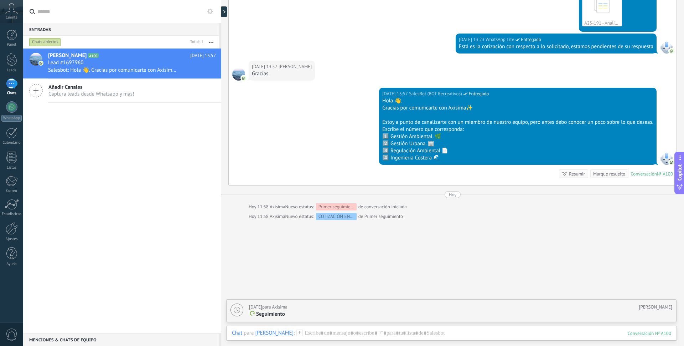
scroll to position [1366, 0]
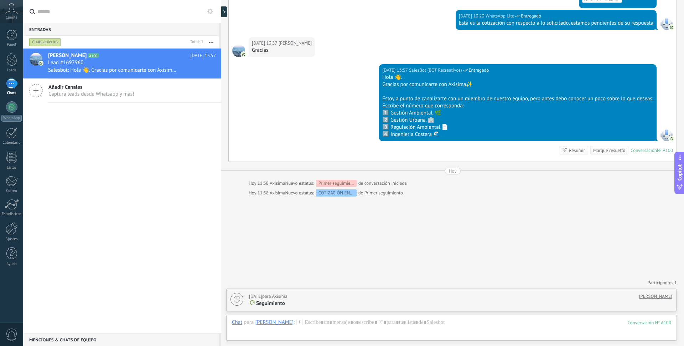
click at [398, 30] on div "Ayer 13:23 WhatsApp Lite Entregado Está es la cotización con respecto a lo soli…" at bounding box center [453, 23] width 448 height 27
click at [15, 88] on div at bounding box center [11, 83] width 11 height 10
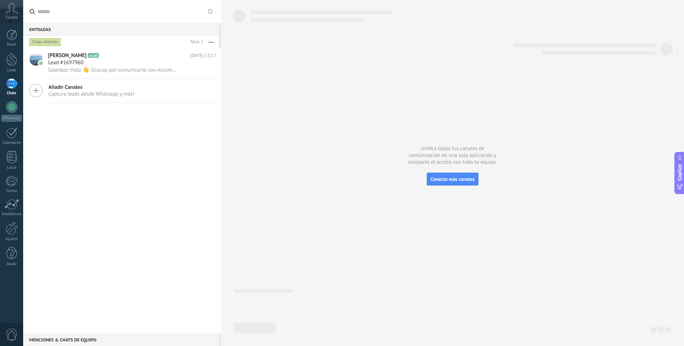
click at [15, 88] on div at bounding box center [11, 83] width 11 height 10
click at [17, 87] on div at bounding box center [11, 83] width 11 height 10
